Goal: Find specific page/section: Find specific page/section

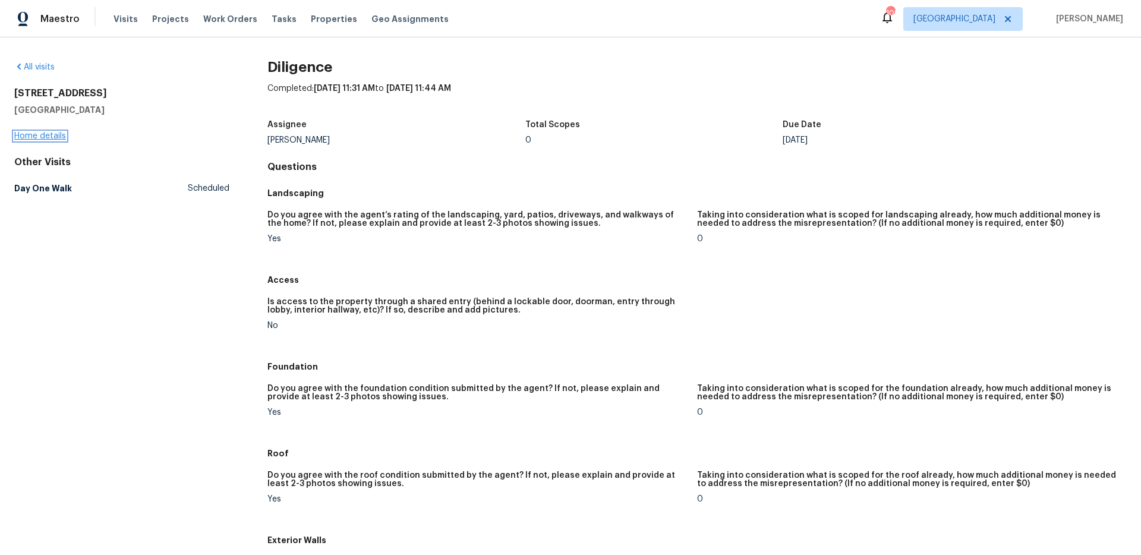
click at [55, 135] on link "Home details" at bounding box center [40, 136] width 52 height 8
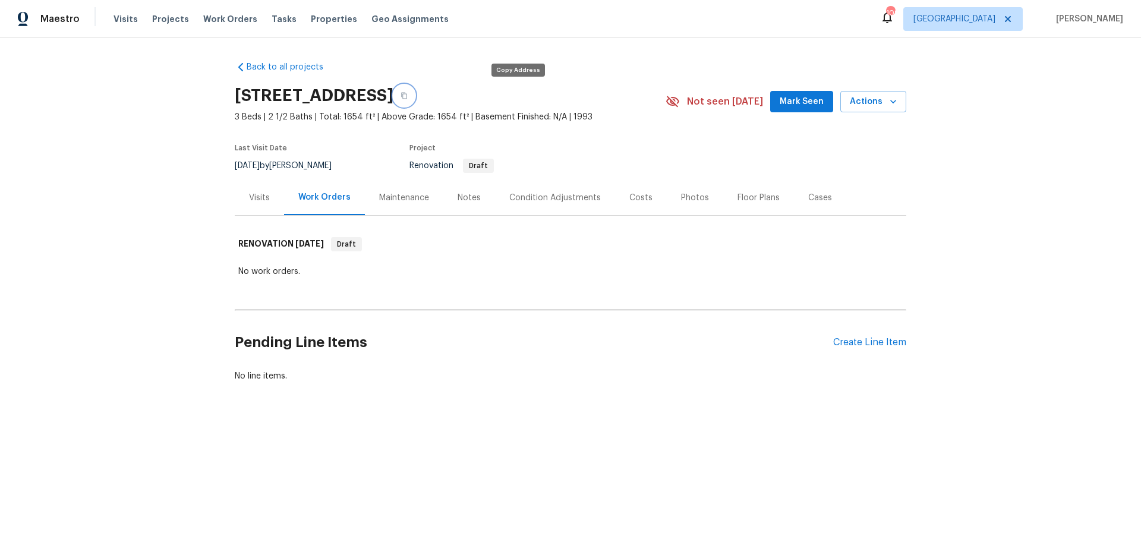
click at [415, 93] on button "button" at bounding box center [404, 95] width 21 height 21
